Goal: Transaction & Acquisition: Purchase product/service

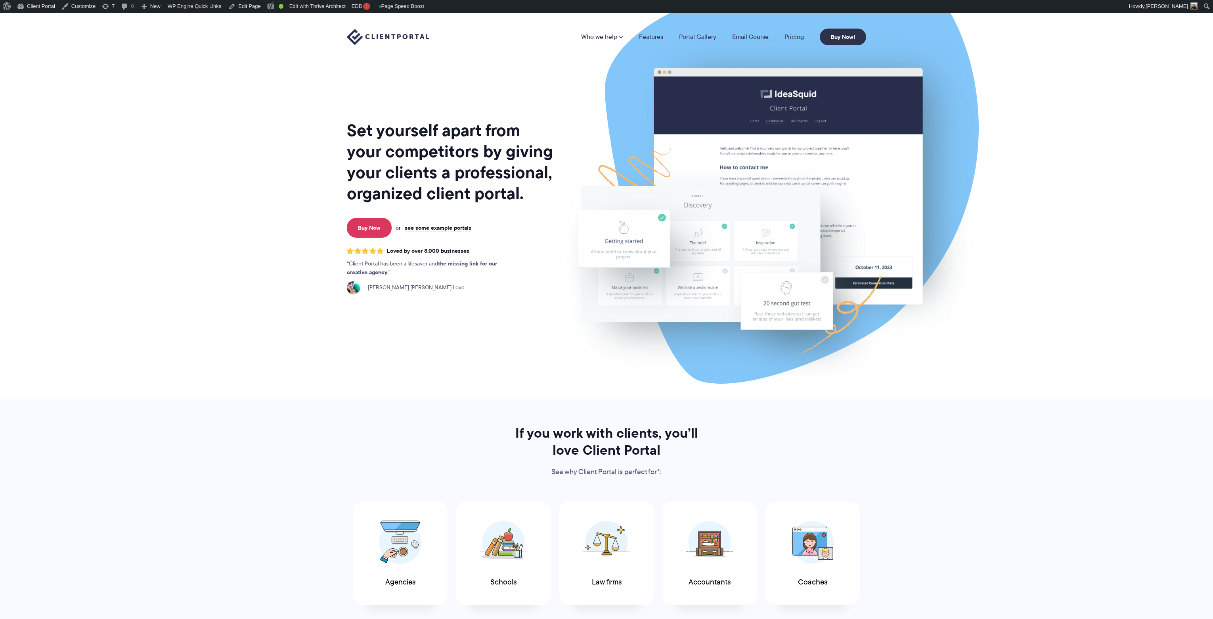
click at [794, 37] on link "Pricing" at bounding box center [794, 37] width 19 height 6
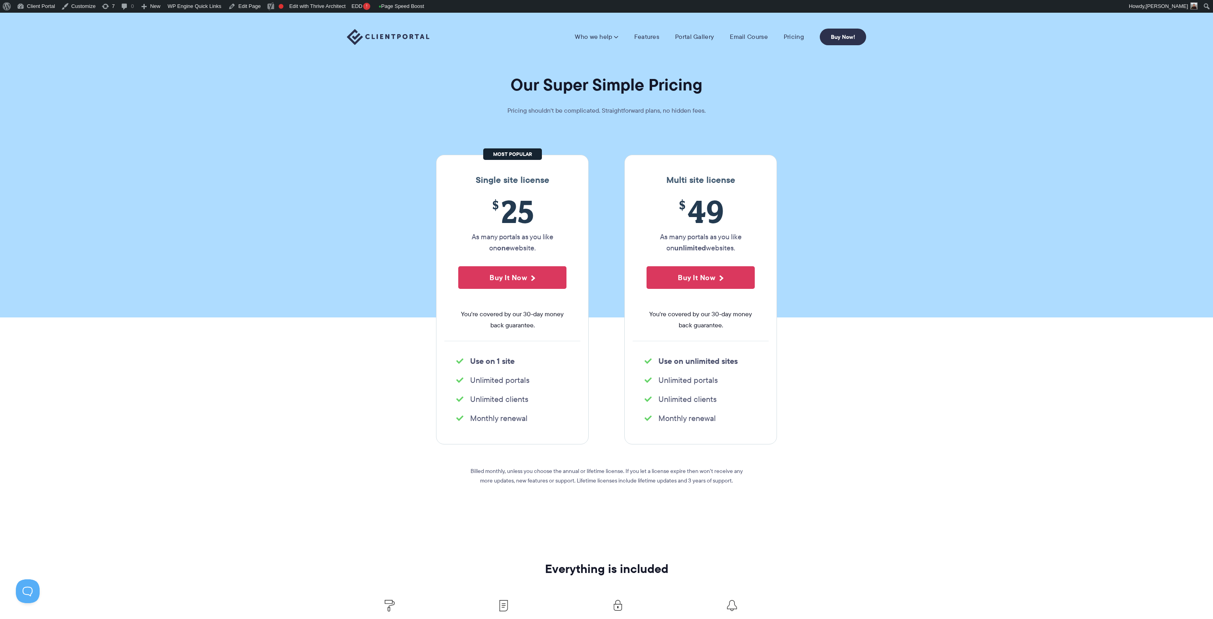
click at [707, 208] on span "$ 49" at bounding box center [701, 211] width 108 height 36
click at [672, 280] on button "Buy It Now" at bounding box center [701, 277] width 108 height 23
click at [356, 346] on section "Single site license $ 25 As many portals as you like on one website. Buy It Now…" at bounding box center [606, 332] width 1213 height 403
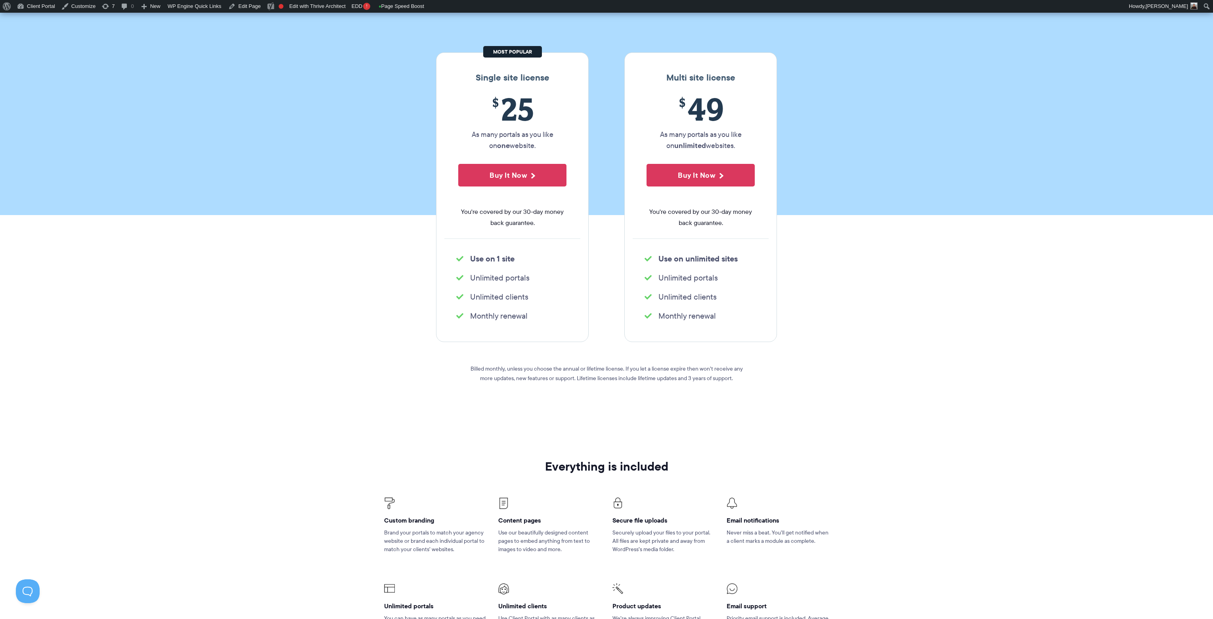
scroll to position [119, 0]
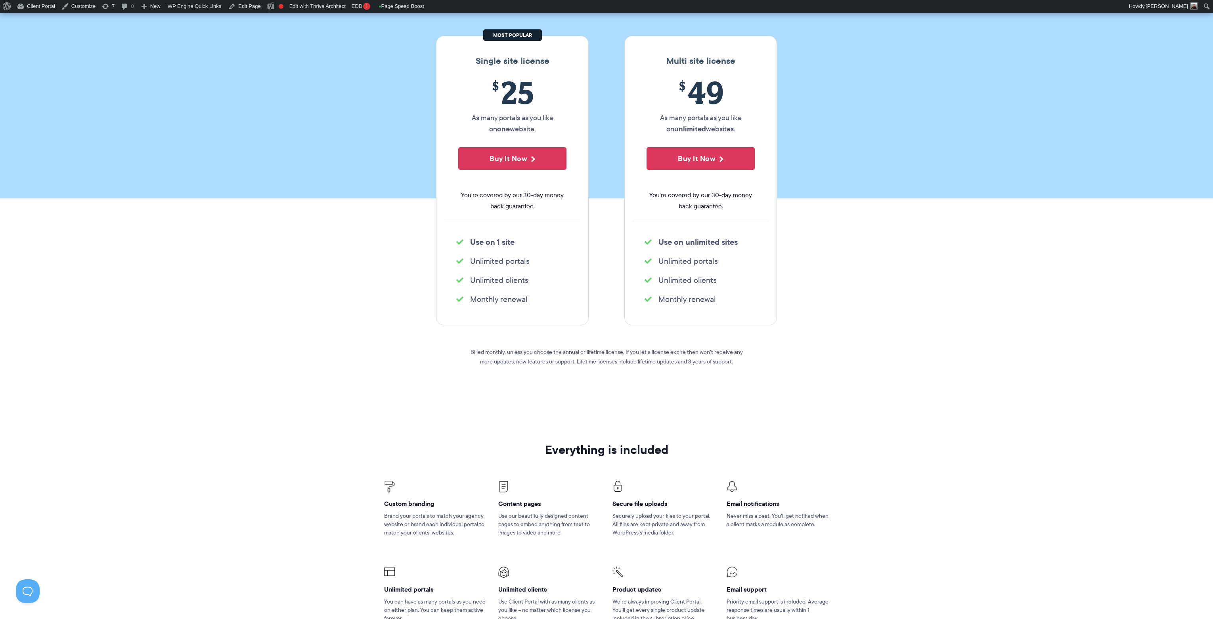
click at [257, 367] on section "Single site license $ 25 As many portals as you like on one website. Buy It Now…" at bounding box center [606, 213] width 1213 height 403
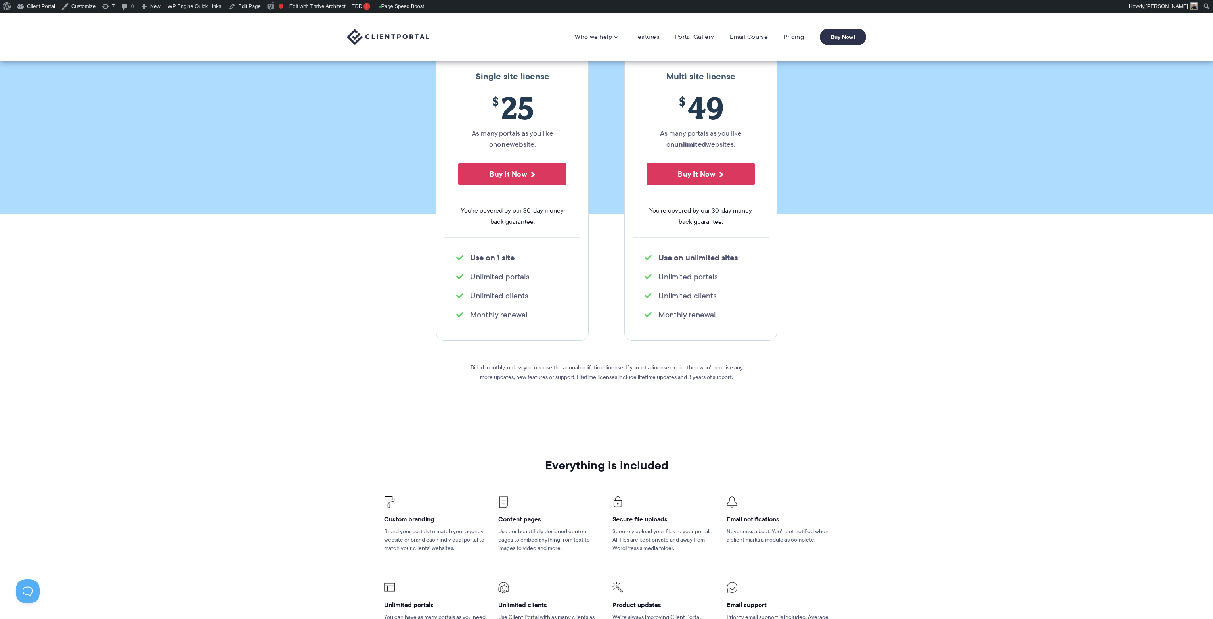
scroll to position [0, 0]
